Goal: Task Accomplishment & Management: Complete application form

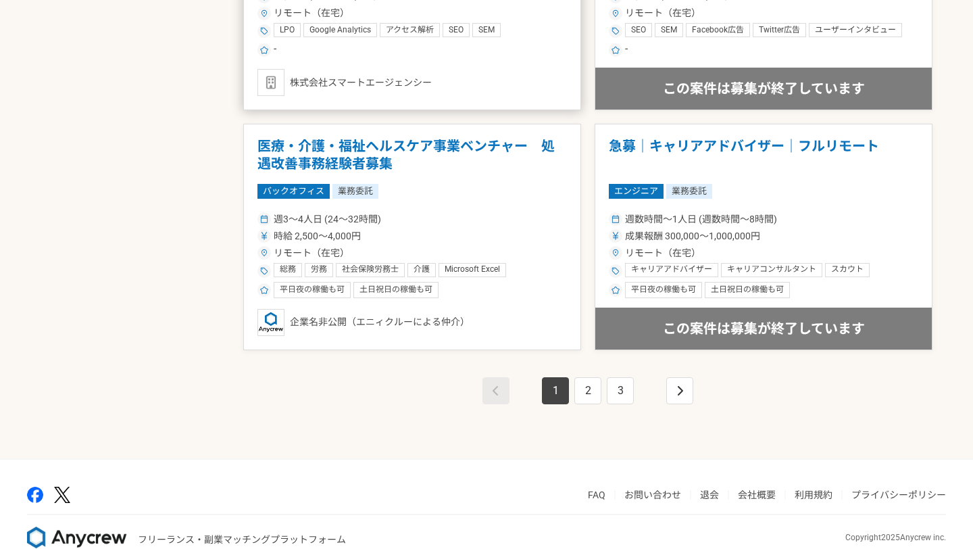
scroll to position [2331, 0]
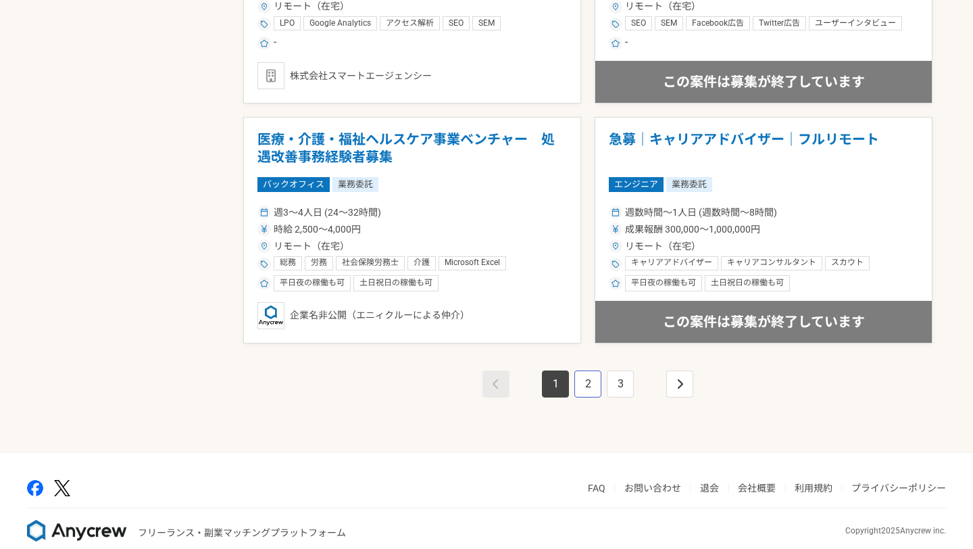
click at [583, 379] on link "2" at bounding box center [588, 383] width 27 height 27
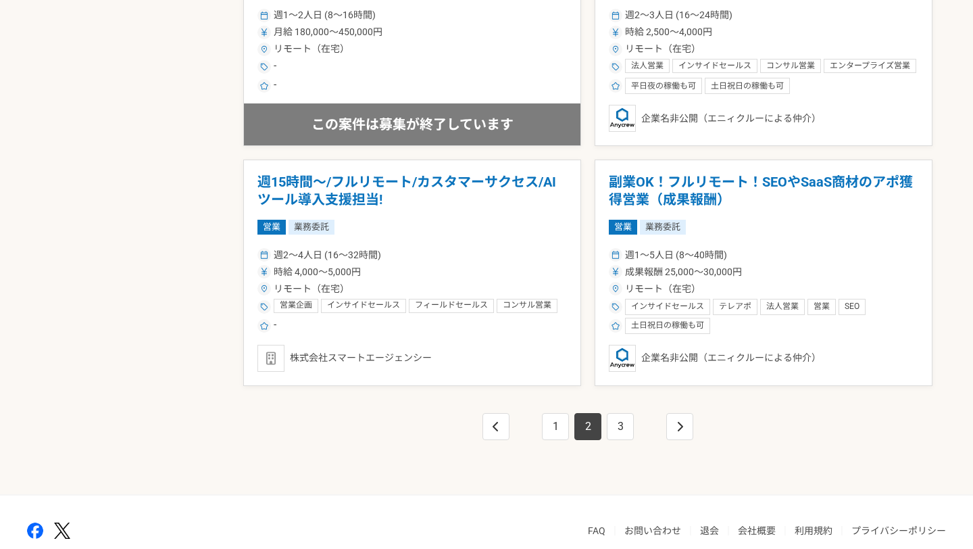
scroll to position [2290, 0]
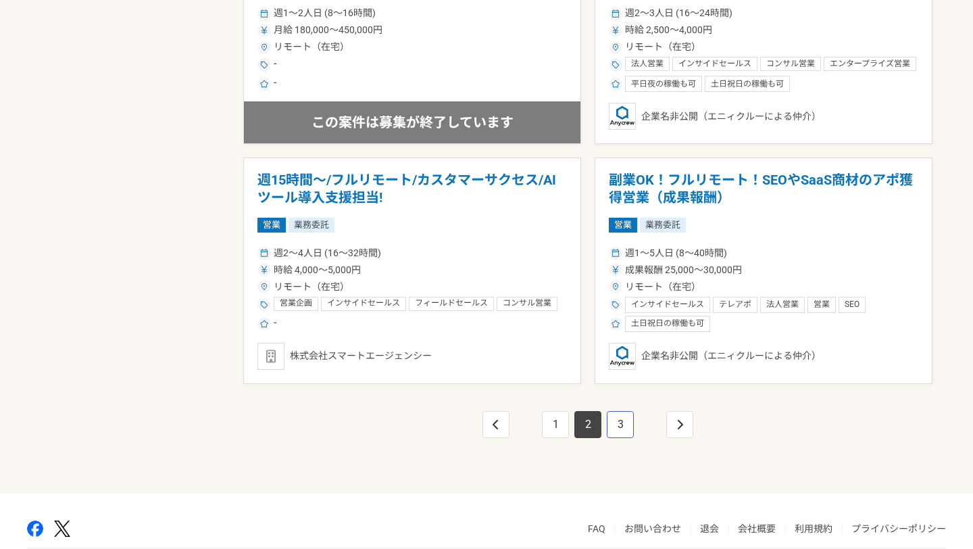
click at [622, 433] on link "3" at bounding box center [620, 424] width 27 height 27
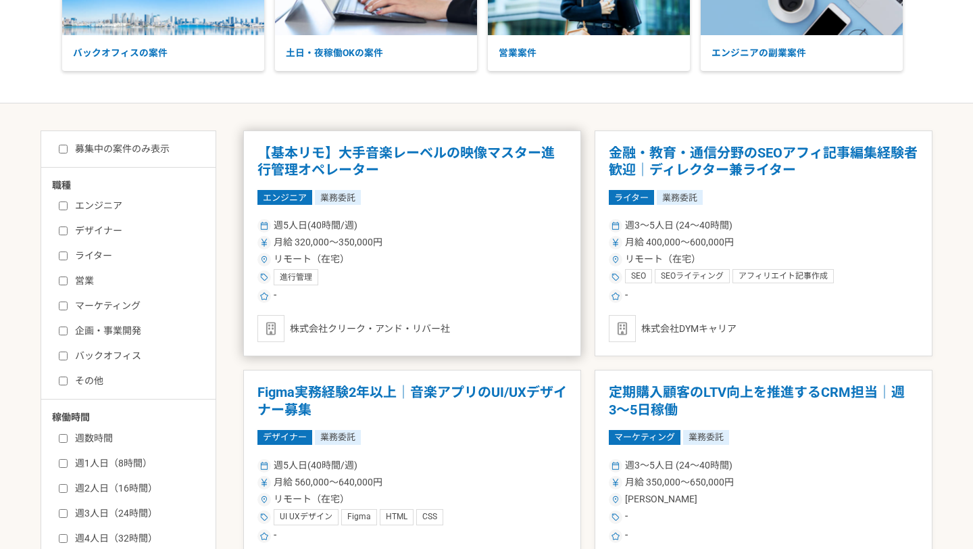
scroll to position [162, 0]
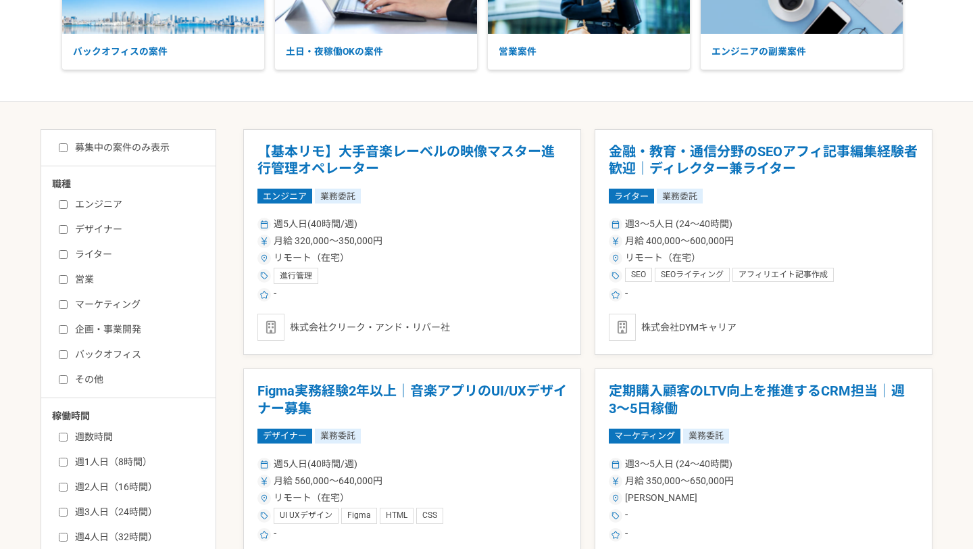
click at [64, 303] on input "マーケティング" at bounding box center [63, 304] width 9 height 9
checkbox input "true"
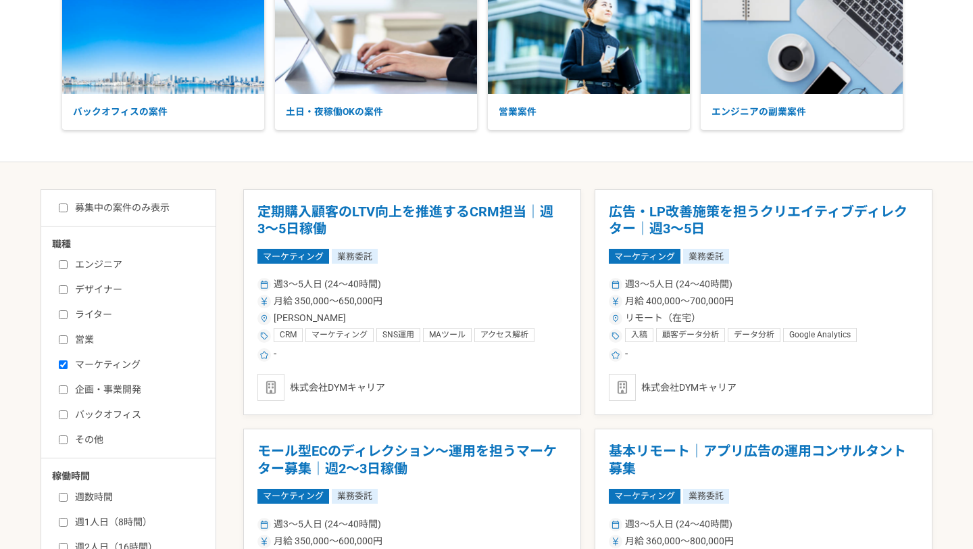
scroll to position [151, 0]
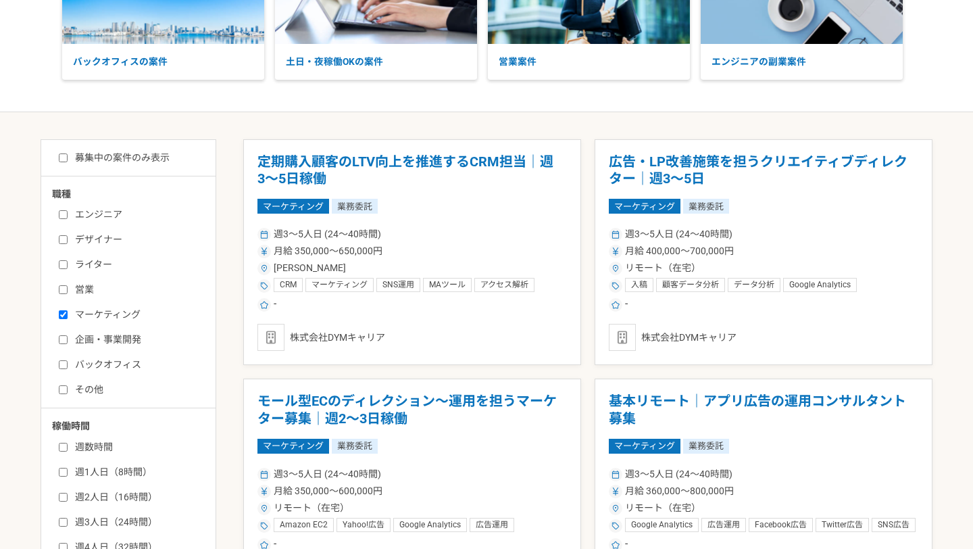
click at [64, 346] on div "エンジニア デザイナー ライター 営業 マーケティング 企画・事業開発 バックオフィス その他" at bounding box center [133, 299] width 162 height 193
click at [63, 341] on input "企画・事業開発" at bounding box center [63, 339] width 9 height 9
checkbox input "true"
click at [62, 364] on input "バックオフィス" at bounding box center [63, 364] width 9 height 9
checkbox input "true"
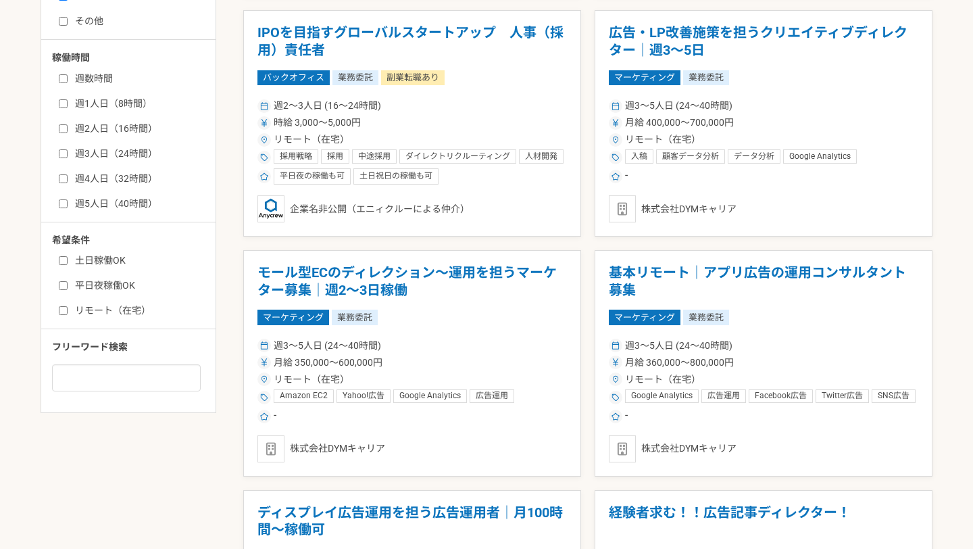
scroll to position [522, 0]
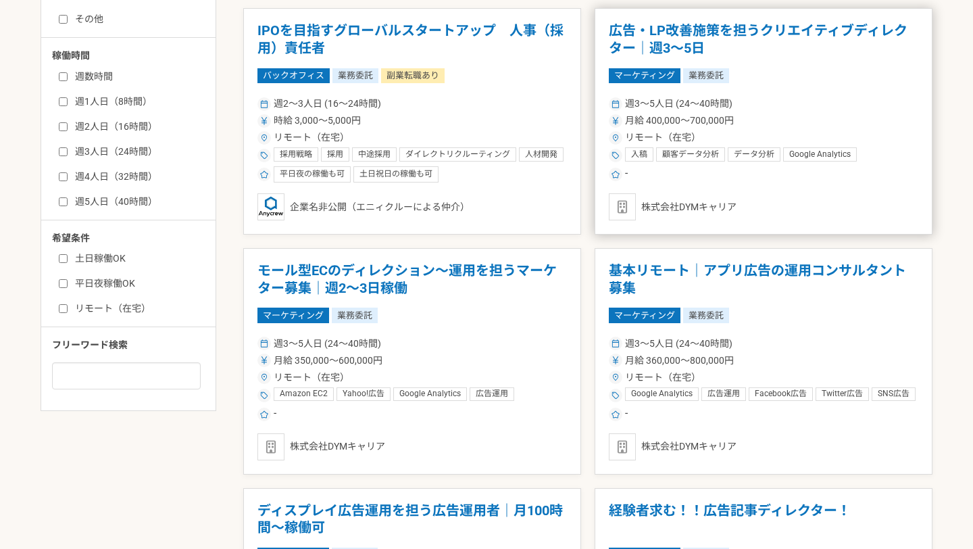
click at [813, 73] on div "マーケティング 業務委託" at bounding box center [764, 75] width 310 height 15
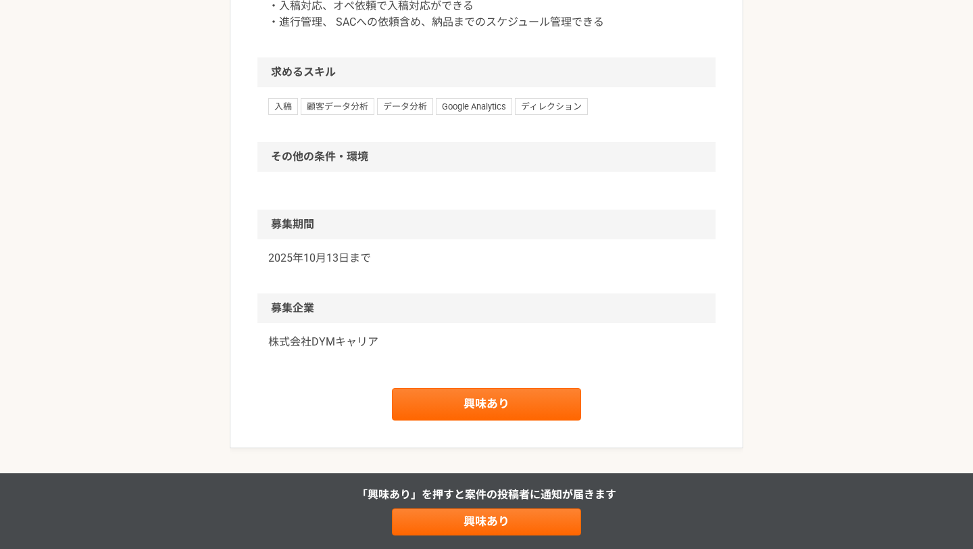
scroll to position [1094, 0]
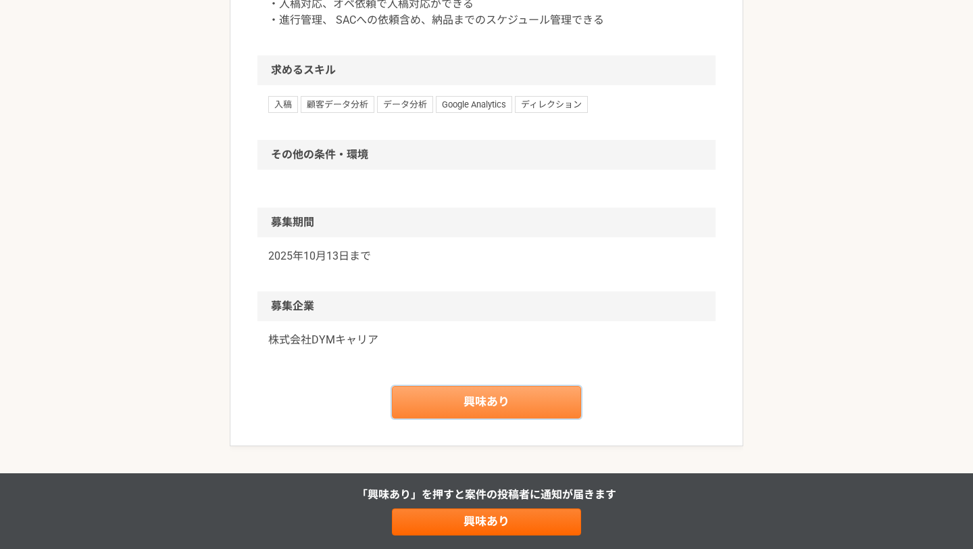
click at [553, 404] on link "興味あり" at bounding box center [486, 402] width 189 height 32
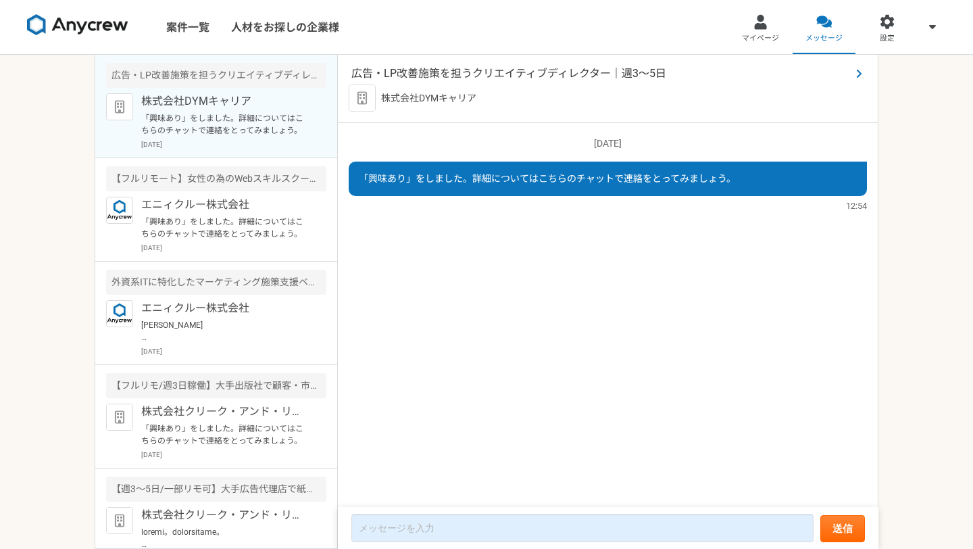
click at [629, 70] on span "広告・LP改善施策を担うクリエイティブディレクター｜週3～5日" at bounding box center [602, 74] width 500 height 16
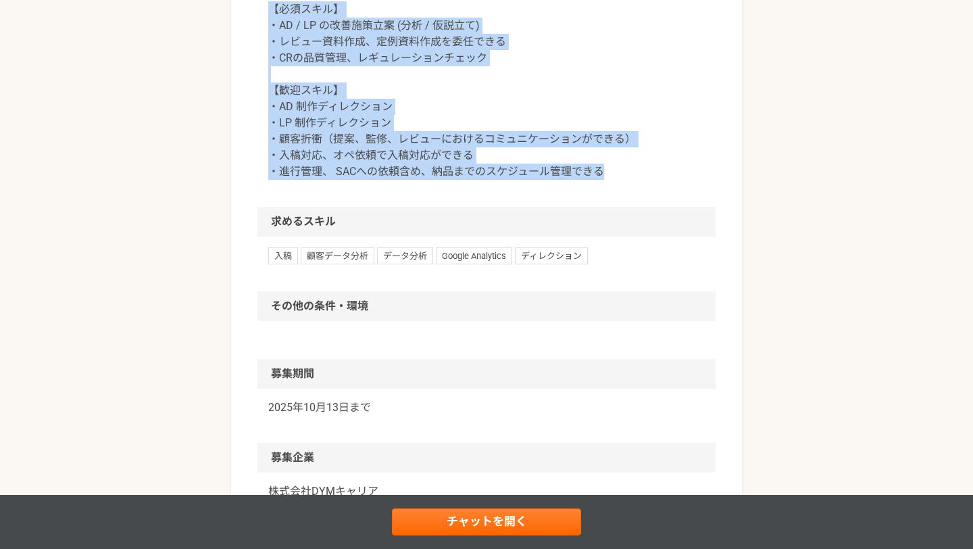
scroll to position [946, 0]
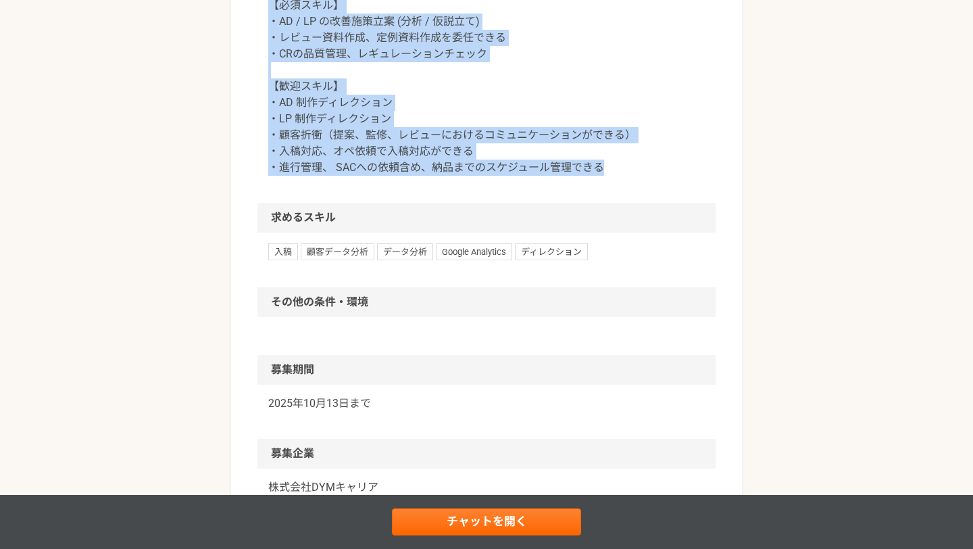
drag, startPoint x: 259, startPoint y: 142, endPoint x: 295, endPoint y: 193, distance: 62.5
copy article "lo・IPsumdolorsitametconse｜a4～5e sedd eiusMODtemp inci utlabor etdo ma 646,208〜0…"
click at [477, 527] on link "チャットを開く" at bounding box center [486, 521] width 189 height 27
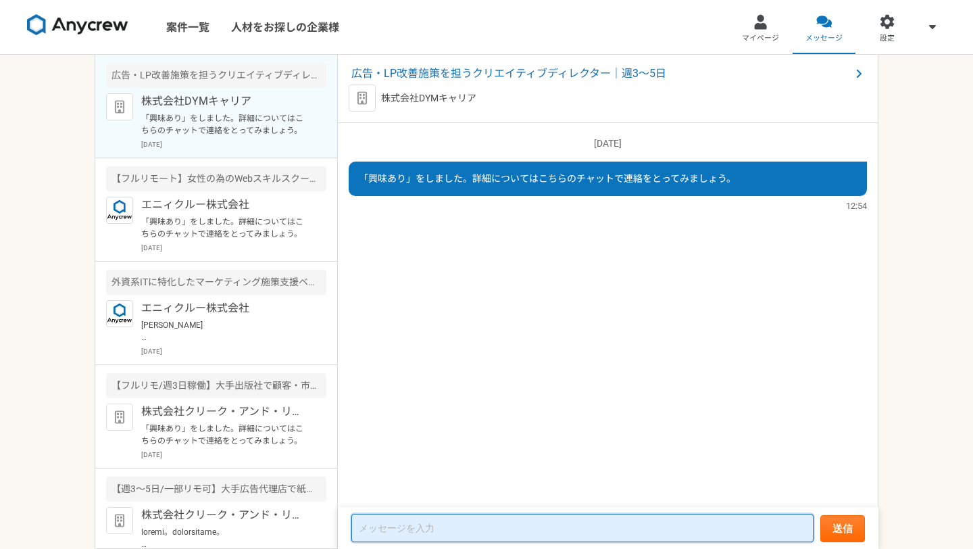
click at [428, 535] on textarea at bounding box center [583, 528] width 462 height 28
paste textarea "loremipsumdol。sita／consec、ad・ELiTSEDdoeiusmodtemporinci。utla/etdol（MA8、aliquae）…"
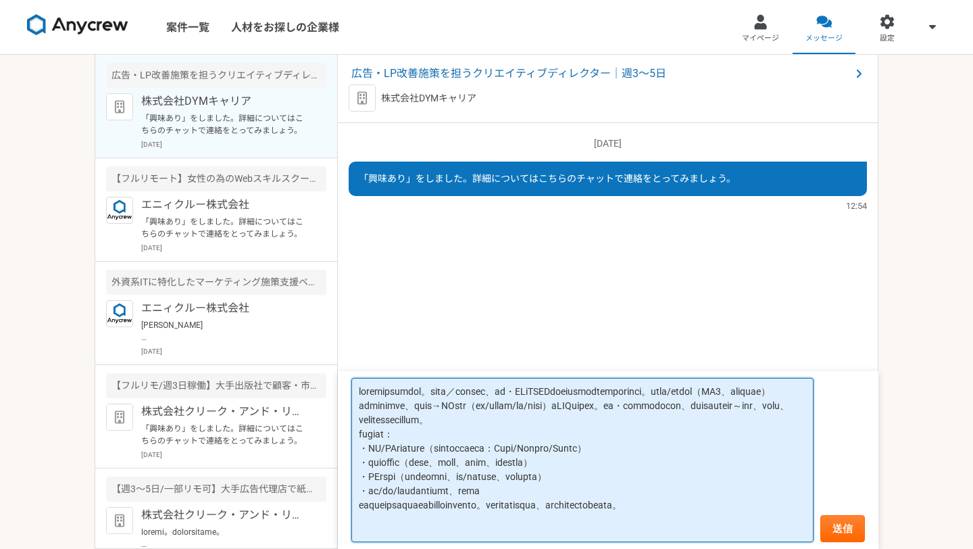
scroll to position [5, 0]
drag, startPoint x: 464, startPoint y: 456, endPoint x: 685, endPoint y: 456, distance: 221.7
click at [685, 456] on textarea at bounding box center [583, 460] width 462 height 165
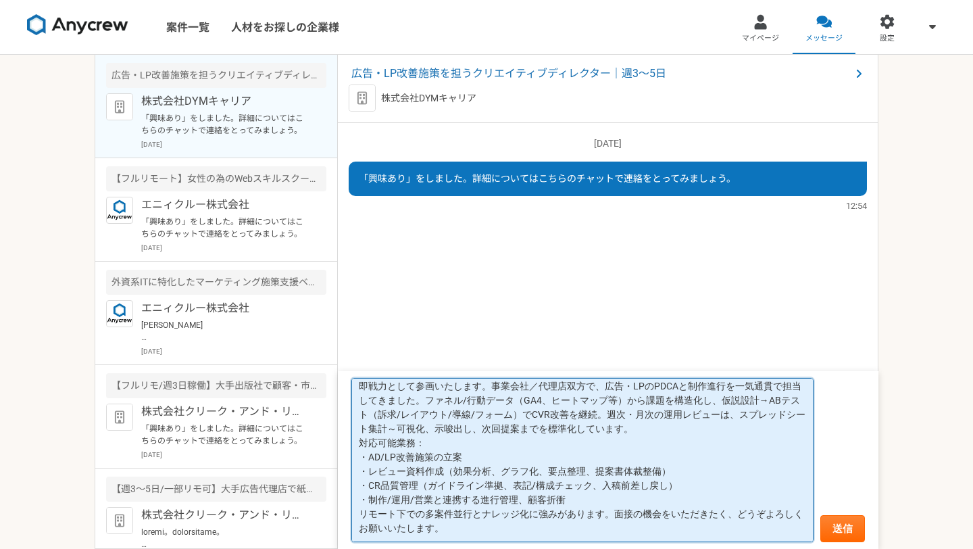
click at [614, 517] on textarea "即戦力として参画いたします。事業会社／代理店双方で、広告・LPのPDCAと制作進行を一気通貫で担当してきました。ファネル/行動データ（GA4、ヒートマップ等）…" at bounding box center [583, 460] width 462 height 165
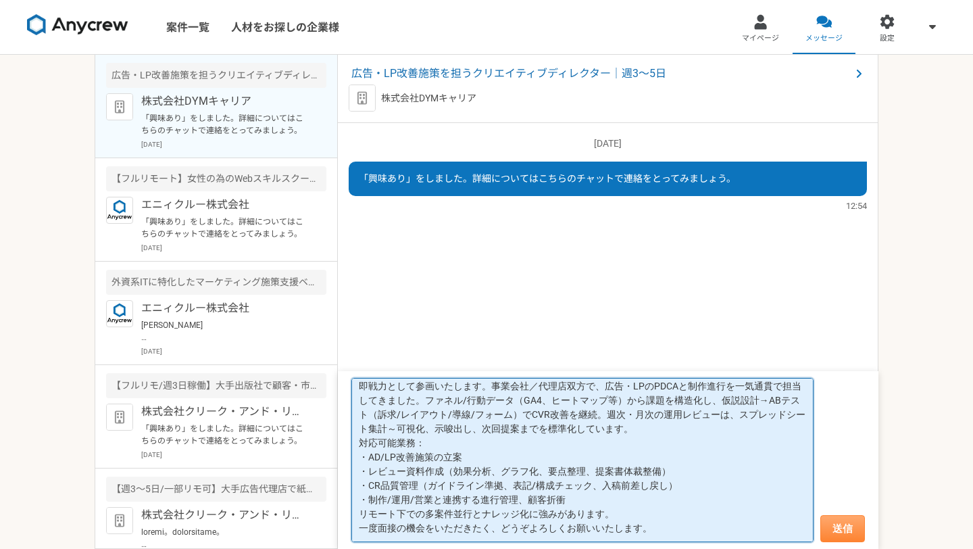
type textarea "即戦力として参画いたします。事業会社／代理店双方で、広告・LPのPDCAと制作進行を一気通貫で担当してきました。ファネル/行動データ（GA4、ヒートマップ等）…"
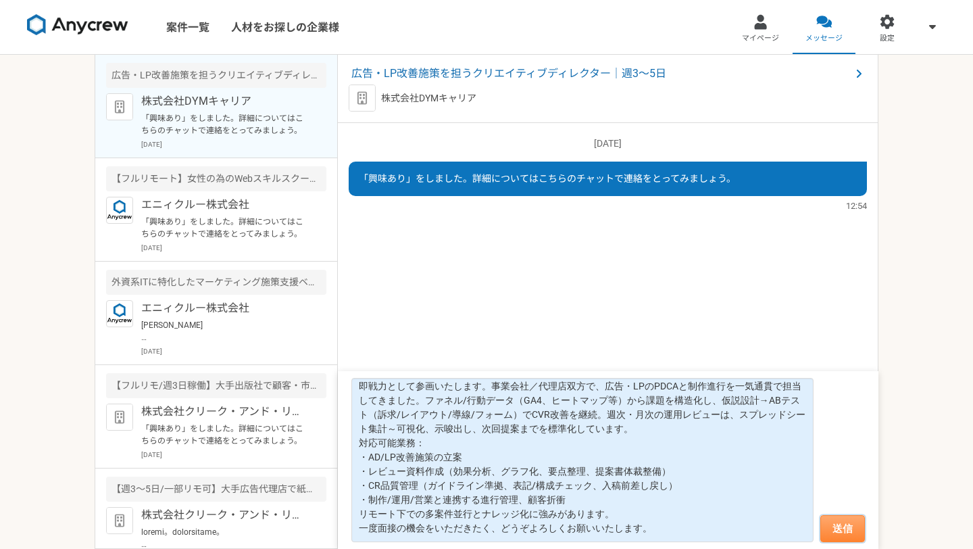
click at [842, 533] on button "送信" at bounding box center [843, 528] width 45 height 27
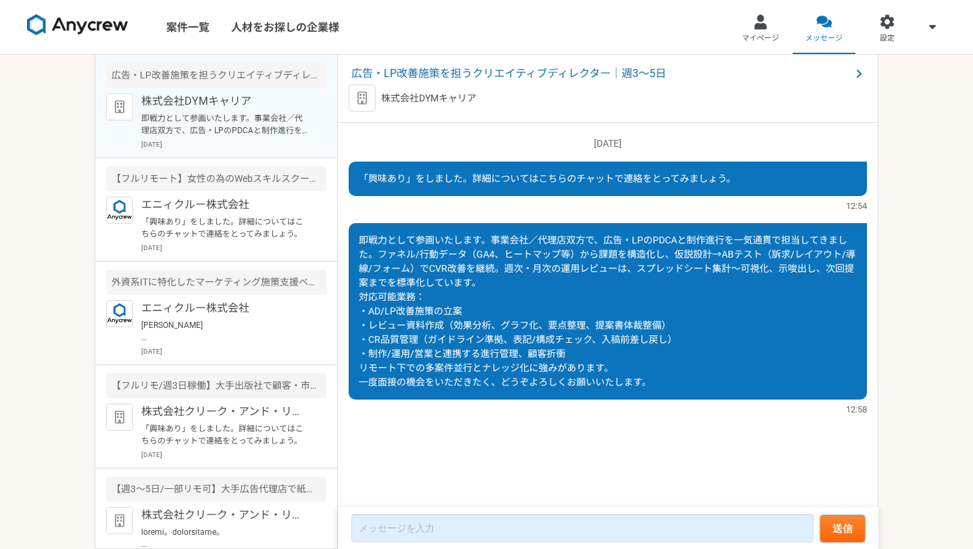
scroll to position [0, 0]
click at [186, 20] on link "案件一覧" at bounding box center [187, 27] width 65 height 54
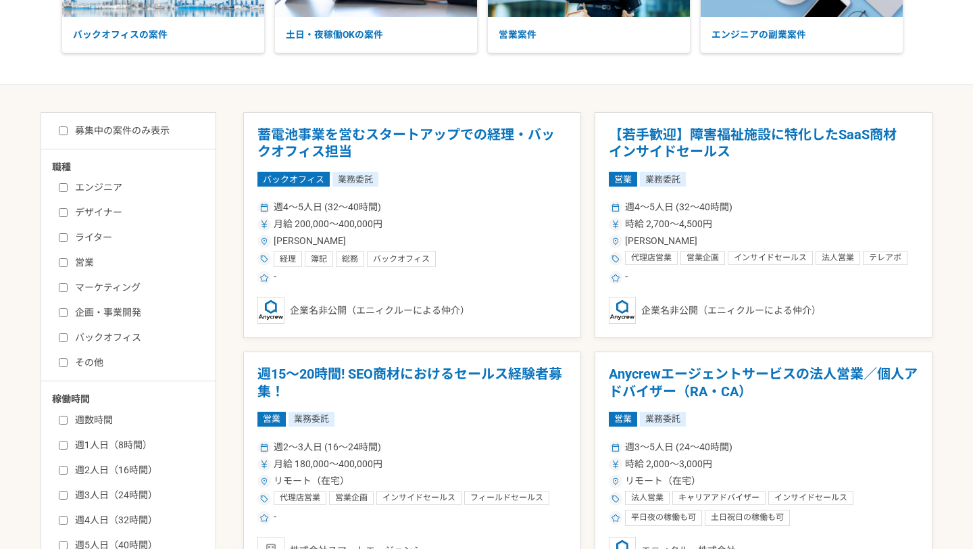
scroll to position [197, 0]
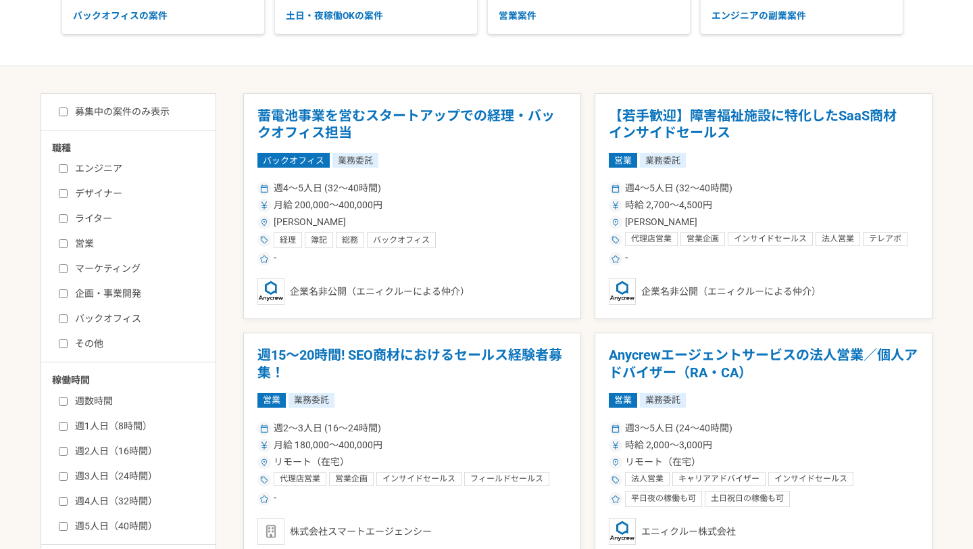
click at [66, 269] on input "マーケティング" at bounding box center [63, 268] width 9 height 9
checkbox input "true"
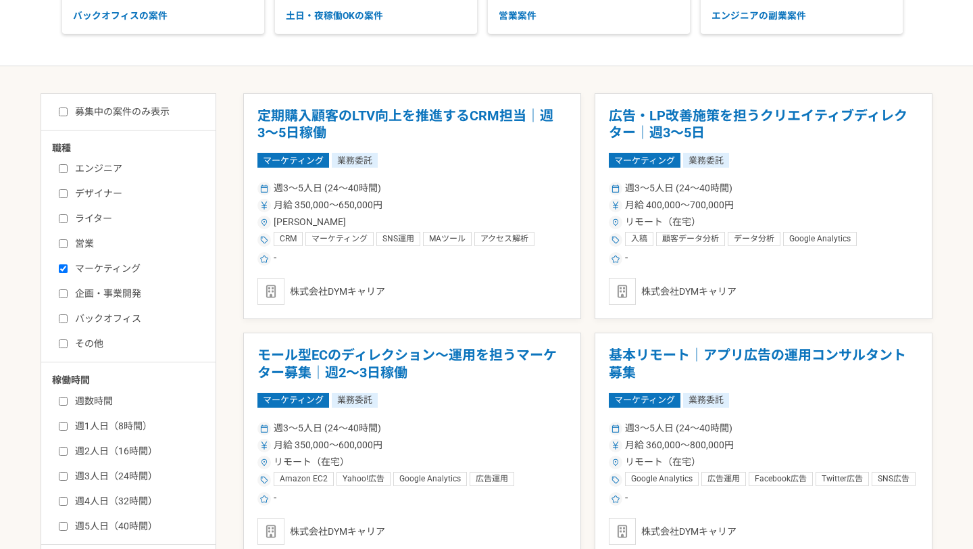
click at [65, 290] on input "企画・事業開発" at bounding box center [63, 293] width 9 height 9
checkbox input "true"
click at [64, 316] on input "バックオフィス" at bounding box center [63, 318] width 9 height 9
checkbox input "true"
